Goal: Obtain resource: Download file/media

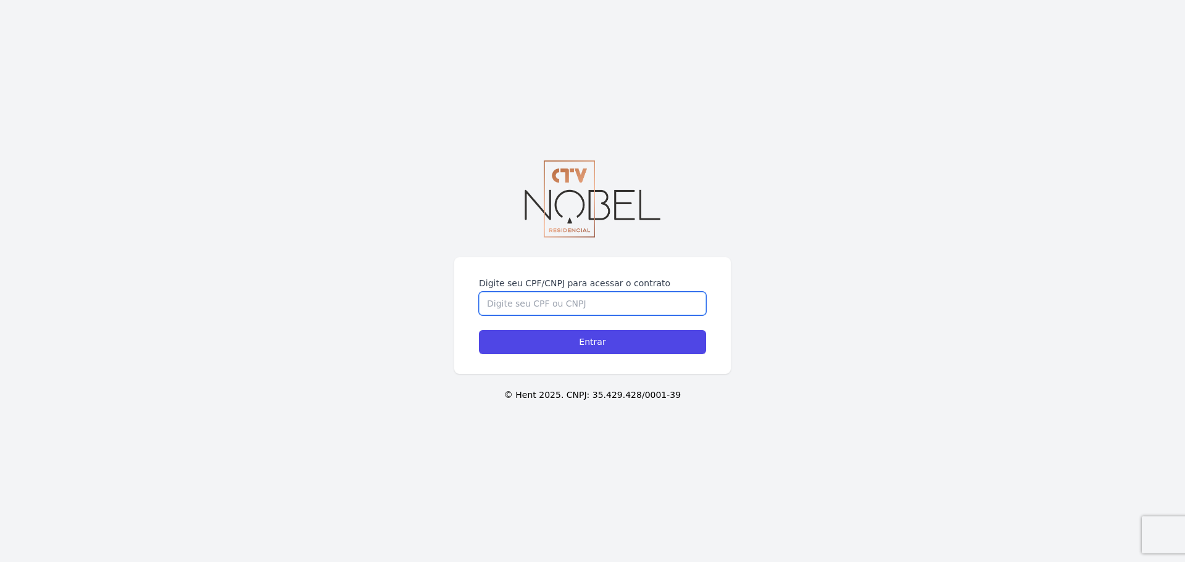
click at [586, 310] on input "Digite seu CPF/CNPJ para acessar o contrato" at bounding box center [592, 303] width 227 height 23
type input "11214248721"
click at [479, 330] on input "Entrar" at bounding box center [592, 342] width 227 height 24
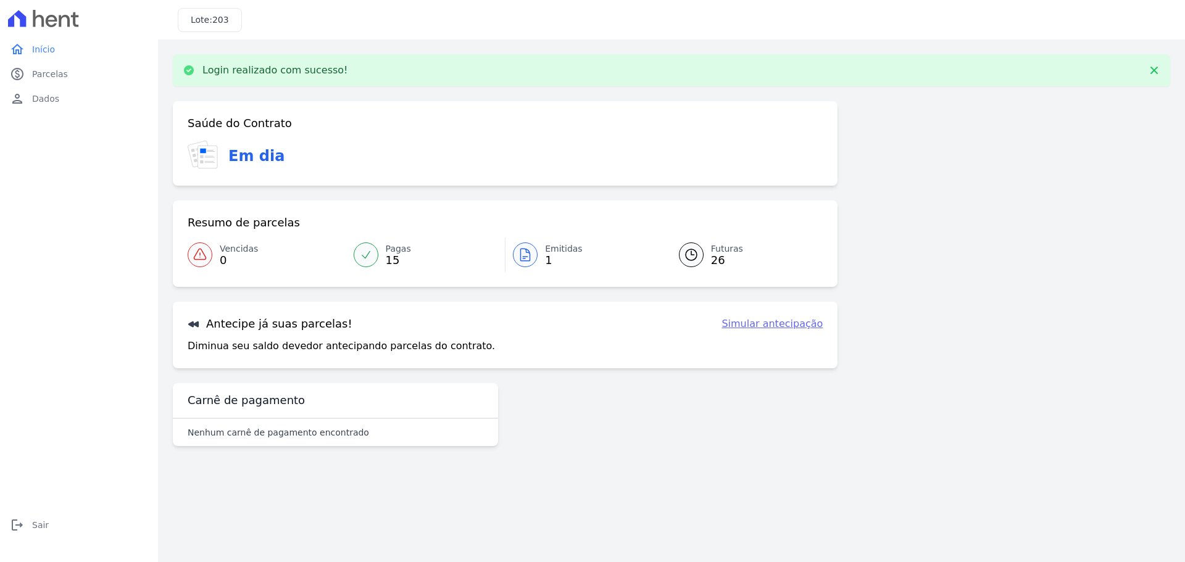
click at [539, 258] on link "Emitidas 1" at bounding box center [584, 255] width 159 height 35
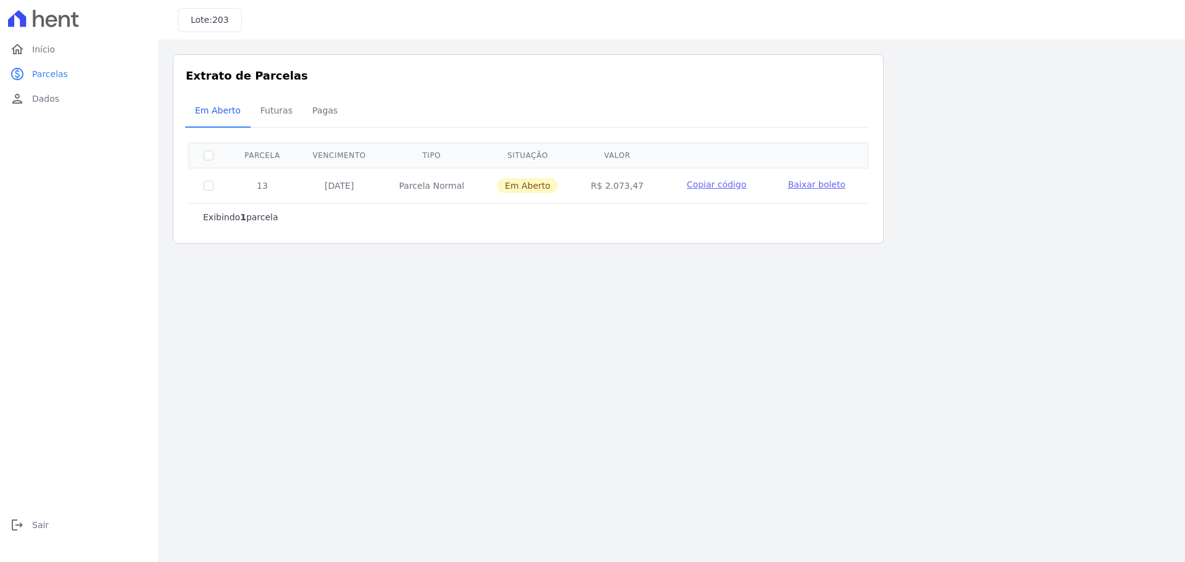
click at [800, 188] on span "Baixar boleto" at bounding box center [816, 185] width 57 height 10
